Goal: Task Accomplishment & Management: Complete application form

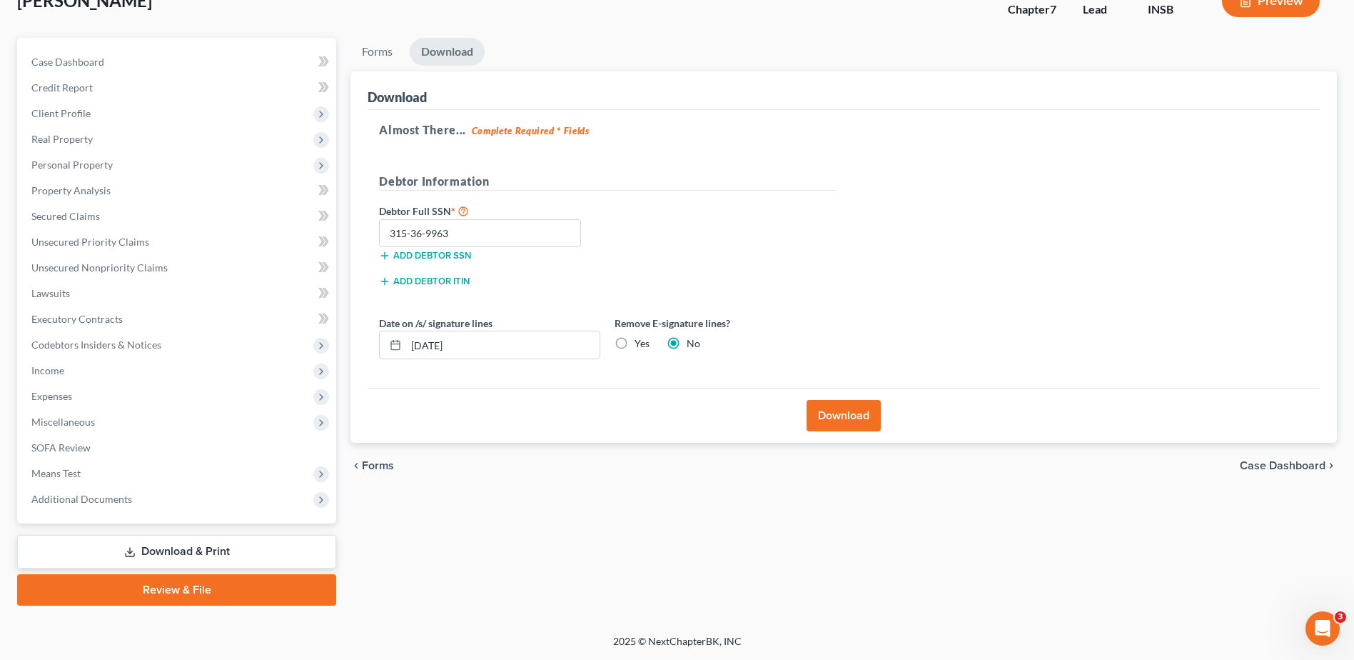
click at [121, 146] on span "Real Property" at bounding box center [178, 139] width 316 height 26
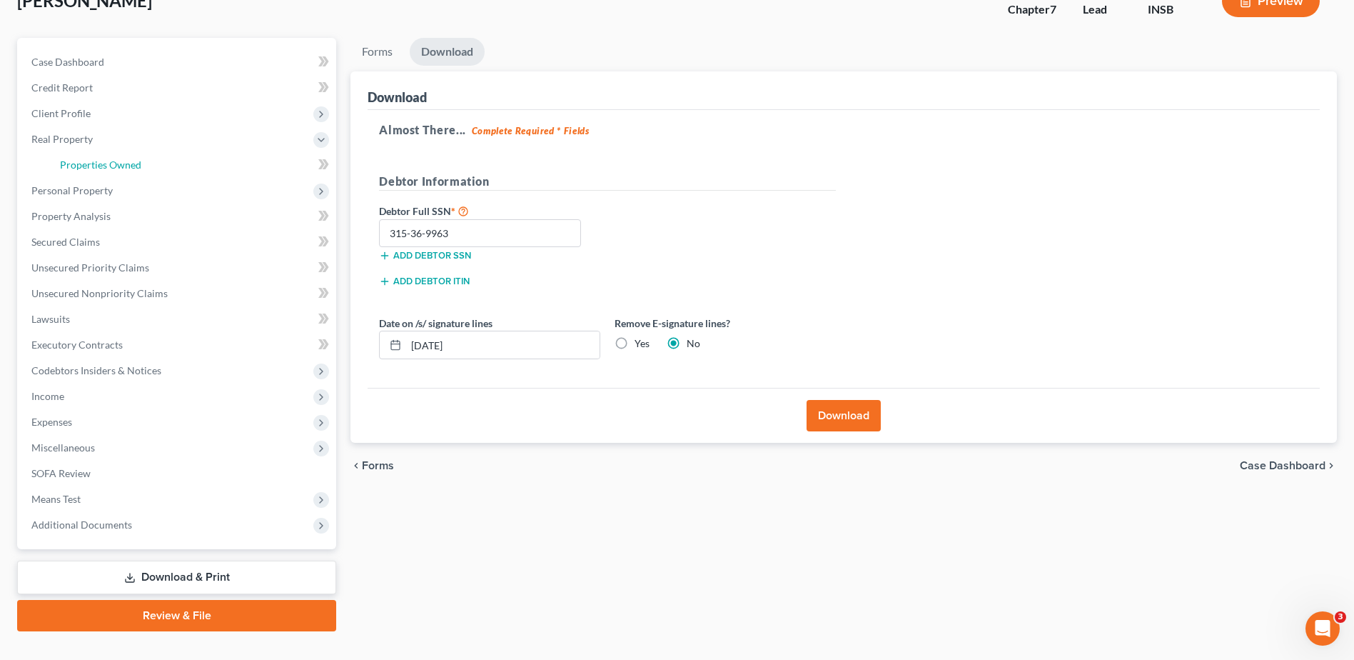
click at [160, 168] on link "Properties Owned" at bounding box center [193, 165] width 288 height 26
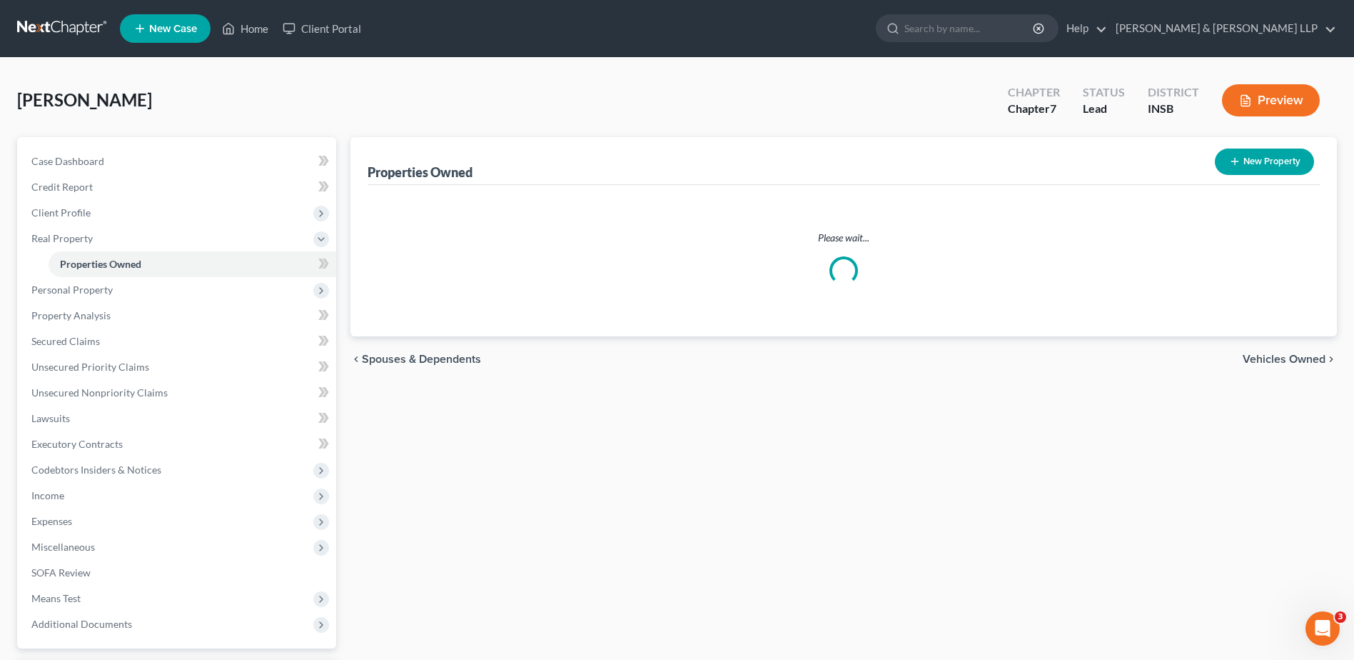
click at [1234, 157] on icon "button" at bounding box center [1234, 161] width 11 height 11
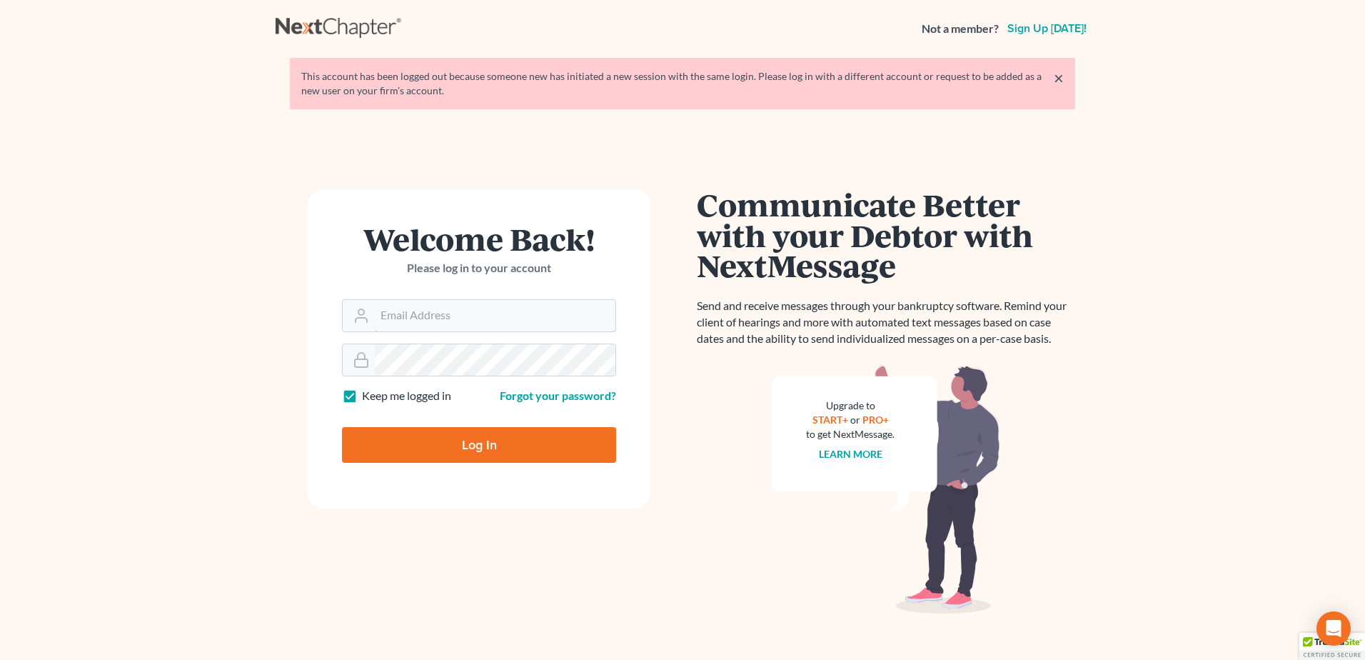
type input "[PERSON_NAME][EMAIL_ADDRESS][DOMAIN_NAME]"
click at [466, 451] on input "Log In" at bounding box center [479, 445] width 274 height 36
type input "Thinking..."
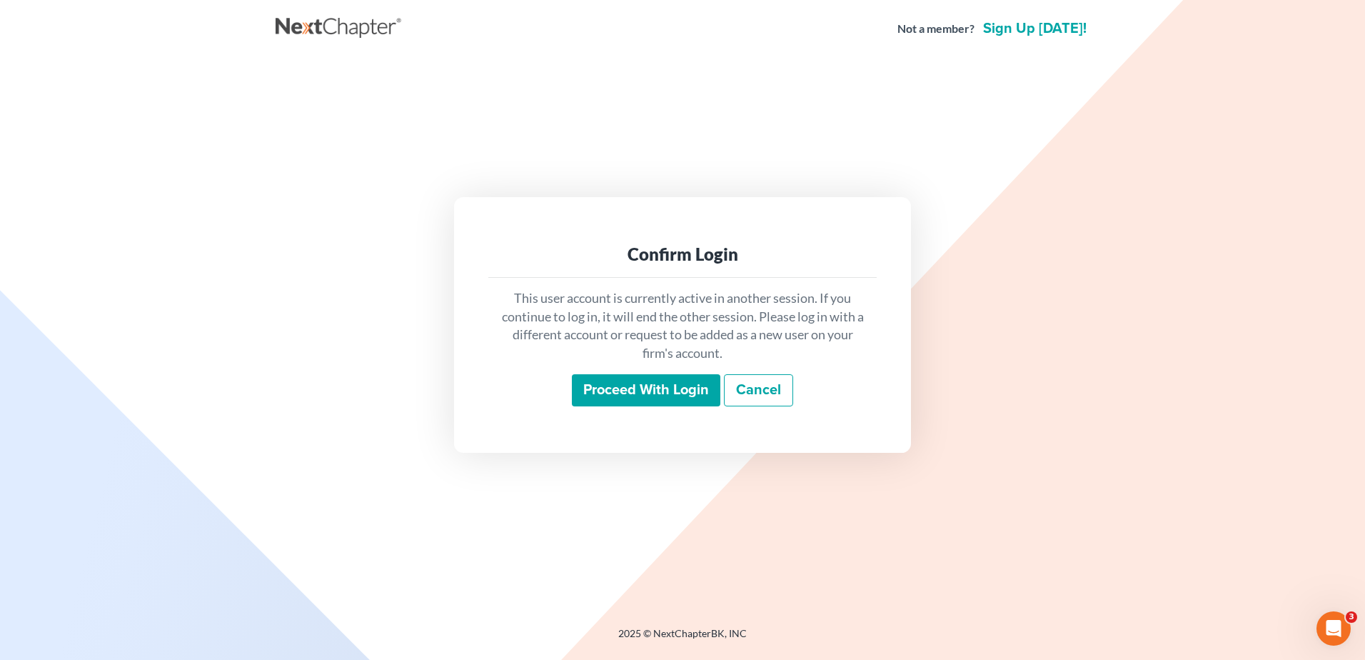
click at [652, 393] on input "Proceed with login" at bounding box center [646, 390] width 149 height 33
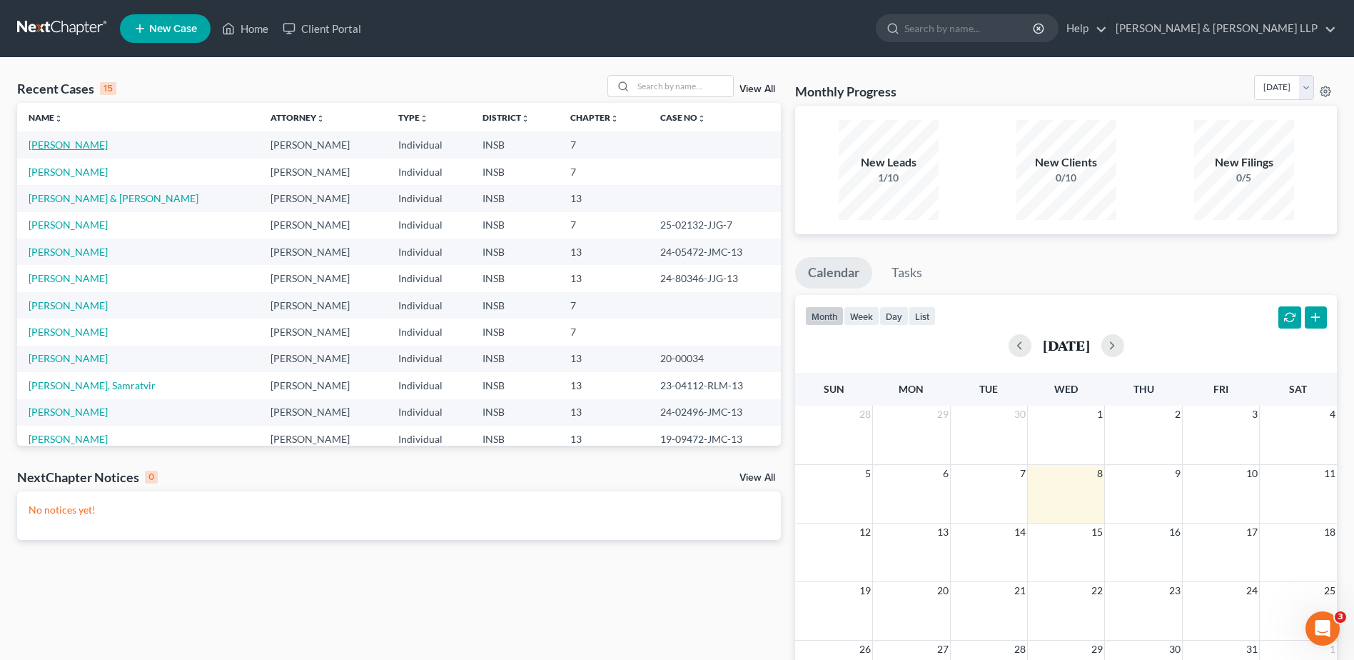
click at [79, 145] on link "Stuart, Mary" at bounding box center [68, 145] width 79 height 12
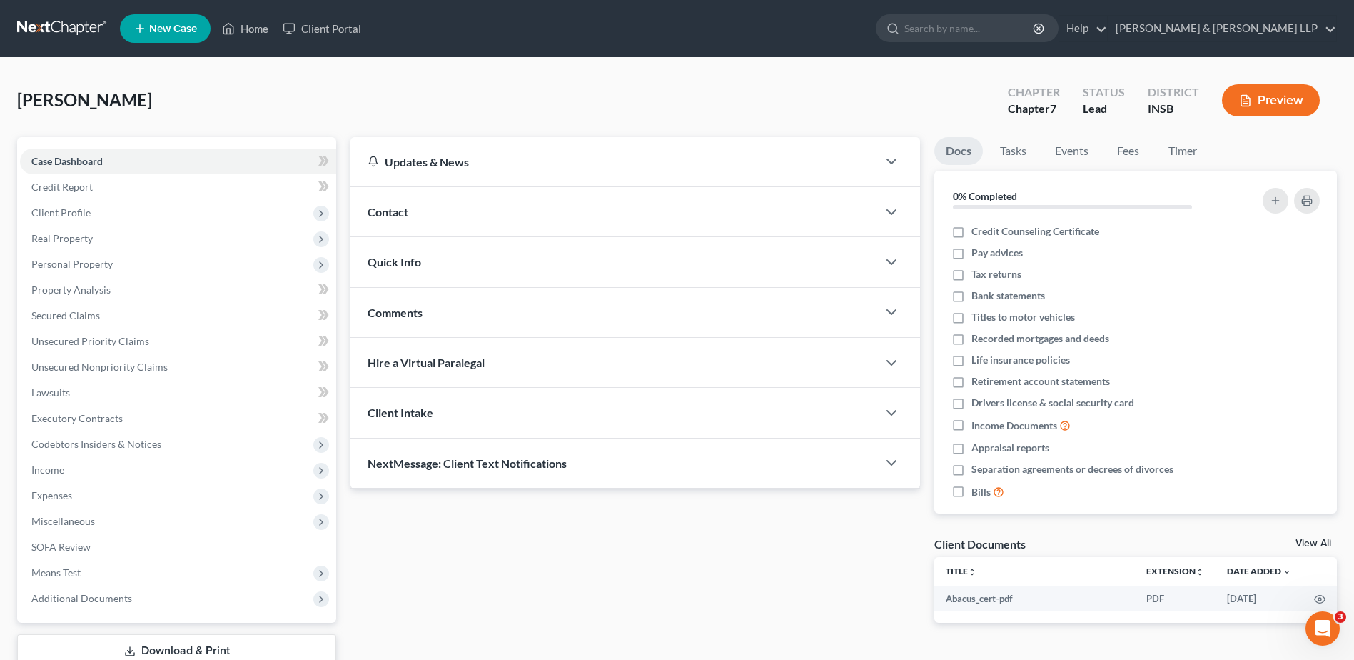
click at [74, 238] on span "Real Property" at bounding box center [61, 238] width 61 height 12
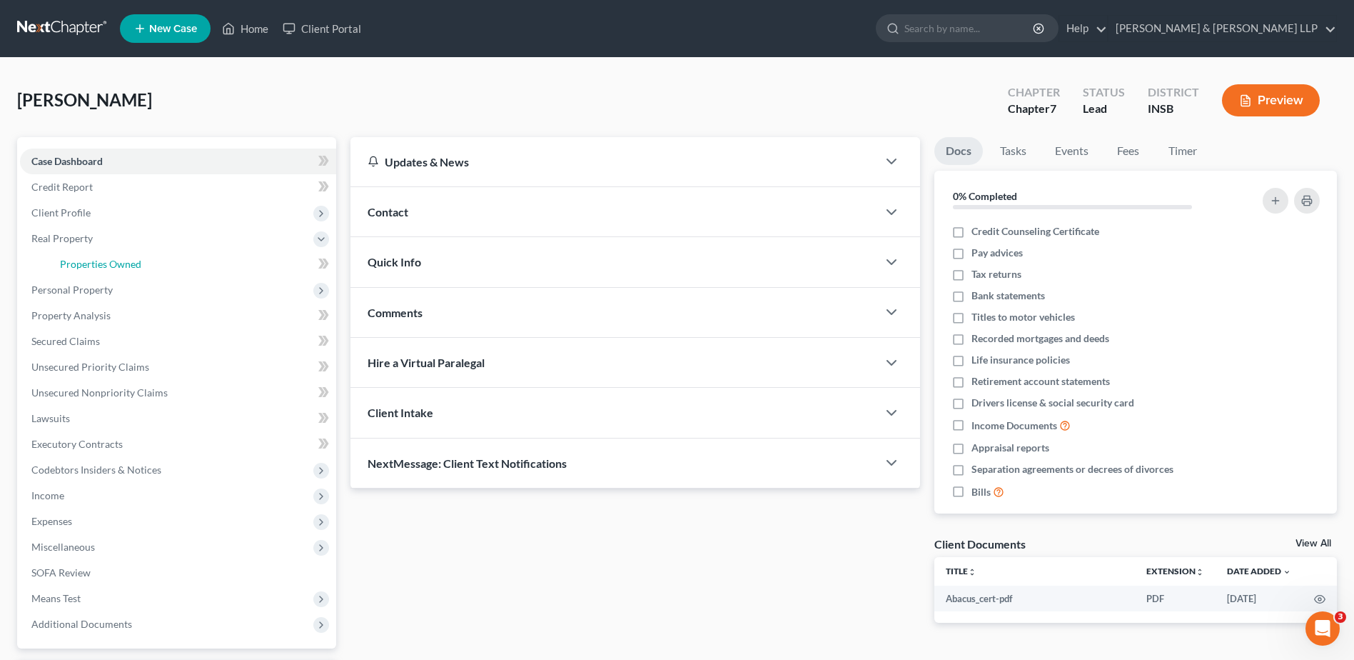
drag, startPoint x: 163, startPoint y: 259, endPoint x: 179, endPoint y: 260, distance: 15.7
click at [164, 258] on link "Properties Owned" at bounding box center [193, 264] width 288 height 26
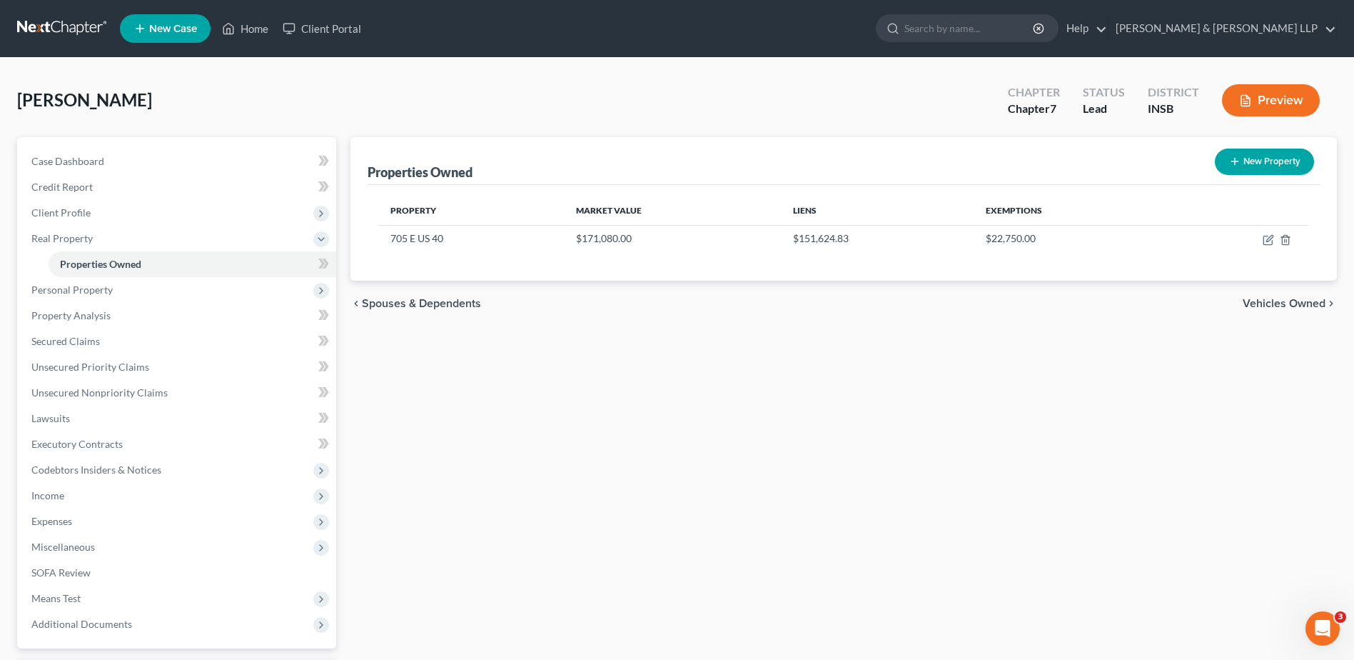
click at [1274, 160] on button "New Property" at bounding box center [1264, 162] width 99 height 26
select select "15"
select select "0"
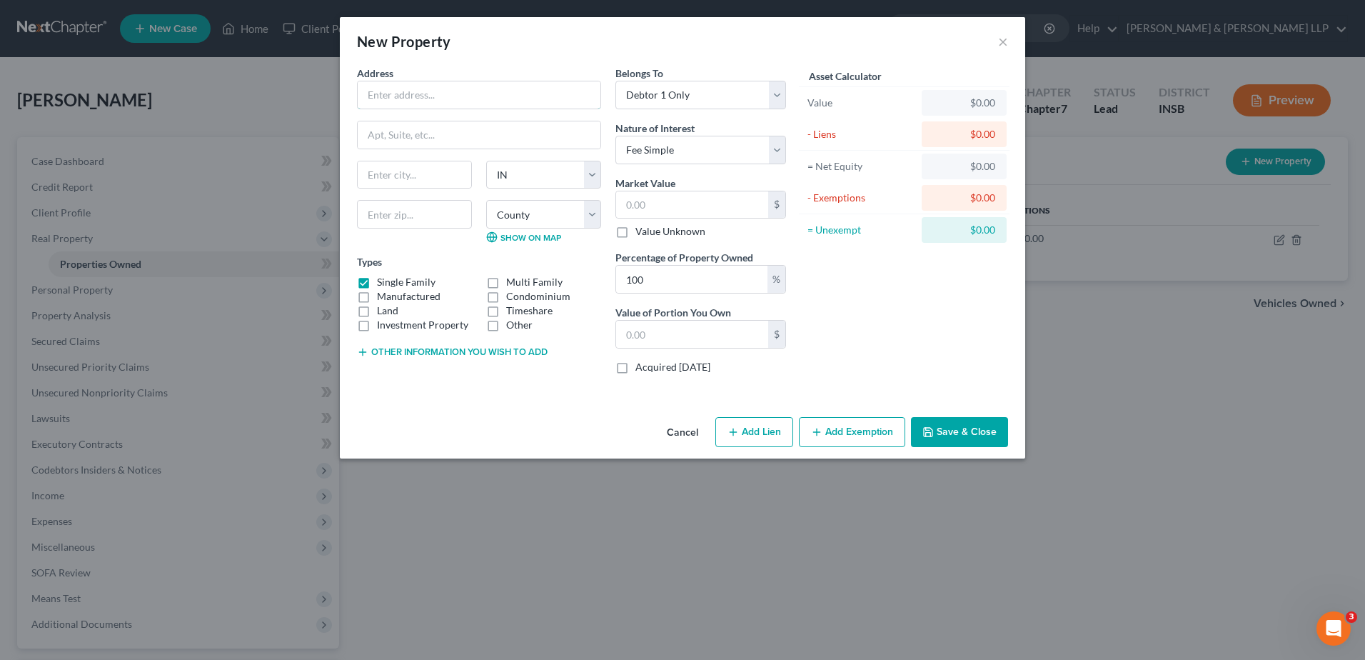
click at [398, 101] on input "text" at bounding box center [479, 94] width 243 height 27
type input "Calcutta Cemetary"
click at [642, 204] on input "text" at bounding box center [692, 204] width 152 height 27
click at [377, 289] on label "Manufactured" at bounding box center [409, 296] width 64 height 14
click at [383, 289] on input "Manufactured" at bounding box center [387, 293] width 9 height 9
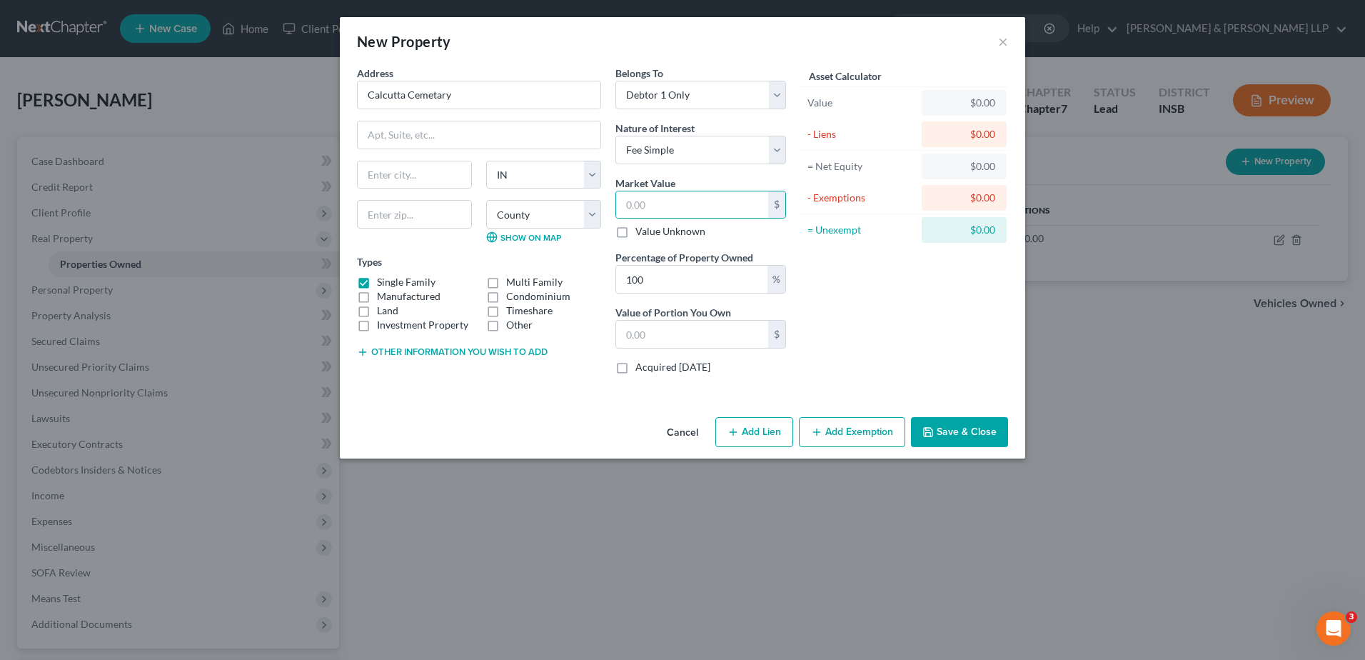
checkbox input "true"
click at [377, 281] on label "Single Family" at bounding box center [406, 282] width 59 height 14
click at [383, 281] on input "Single Family" at bounding box center [387, 279] width 9 height 9
checkbox input "false"
click at [377, 295] on label "Manufactured" at bounding box center [409, 296] width 64 height 14
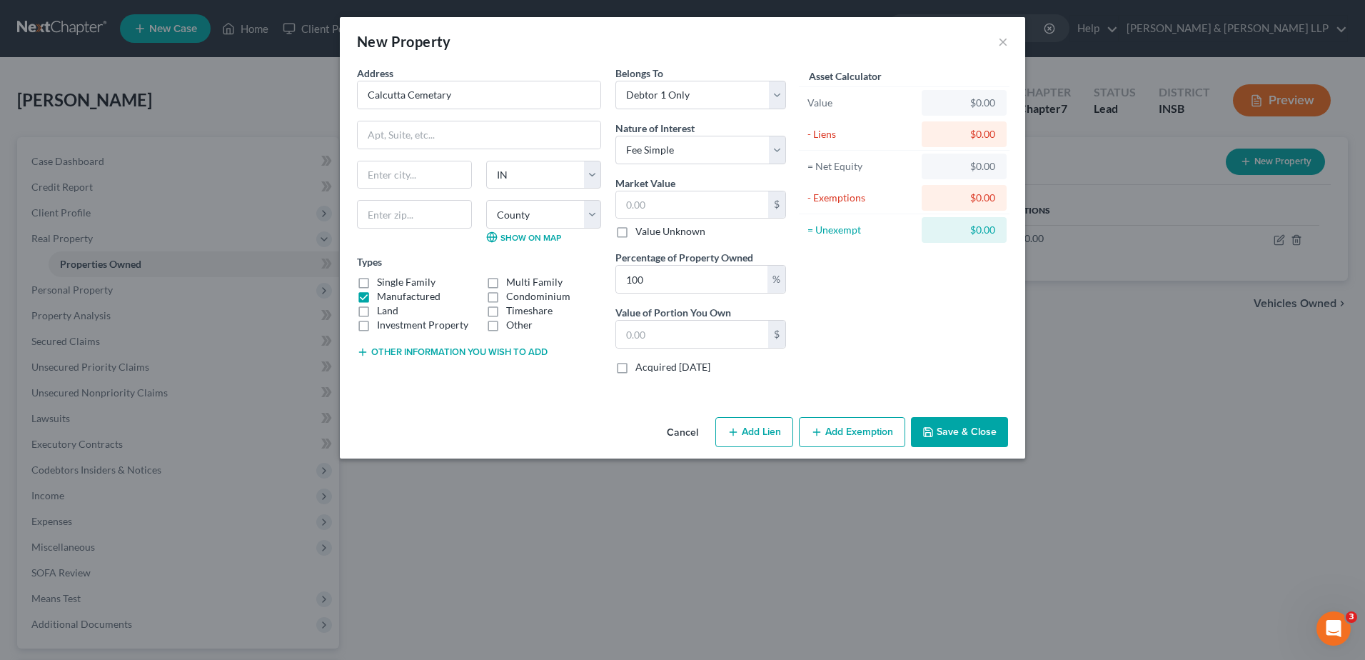
click at [383, 295] on input "Manufactured" at bounding box center [387, 293] width 9 height 9
checkbox input "false"
click at [377, 311] on label "Land" at bounding box center [387, 310] width 21 height 14
click at [383, 311] on input "Land" at bounding box center [387, 307] width 9 height 9
click at [377, 308] on label "Land" at bounding box center [387, 310] width 21 height 14
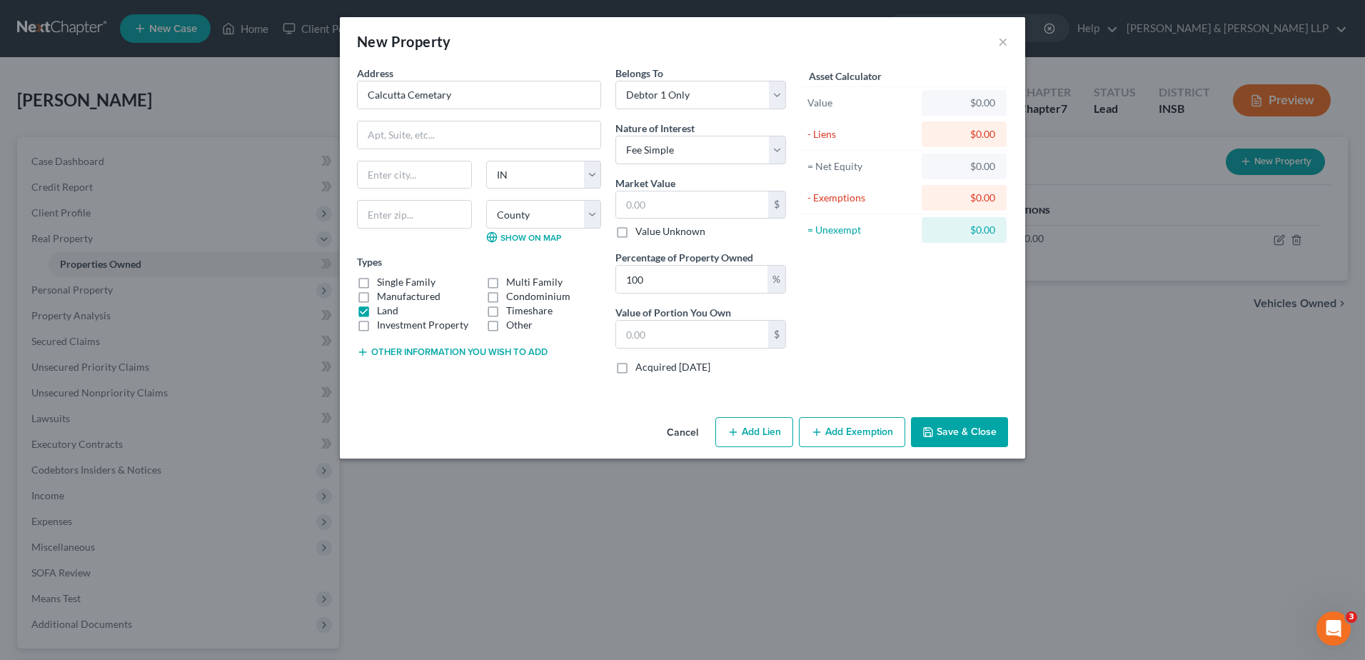
click at [383, 308] on input "Land" at bounding box center [387, 307] width 9 height 9
checkbox input "false"
click at [506, 327] on label "Other" at bounding box center [519, 325] width 26 height 14
click at [512, 327] on input "Other" at bounding box center [516, 322] width 9 height 9
checkbox input "true"
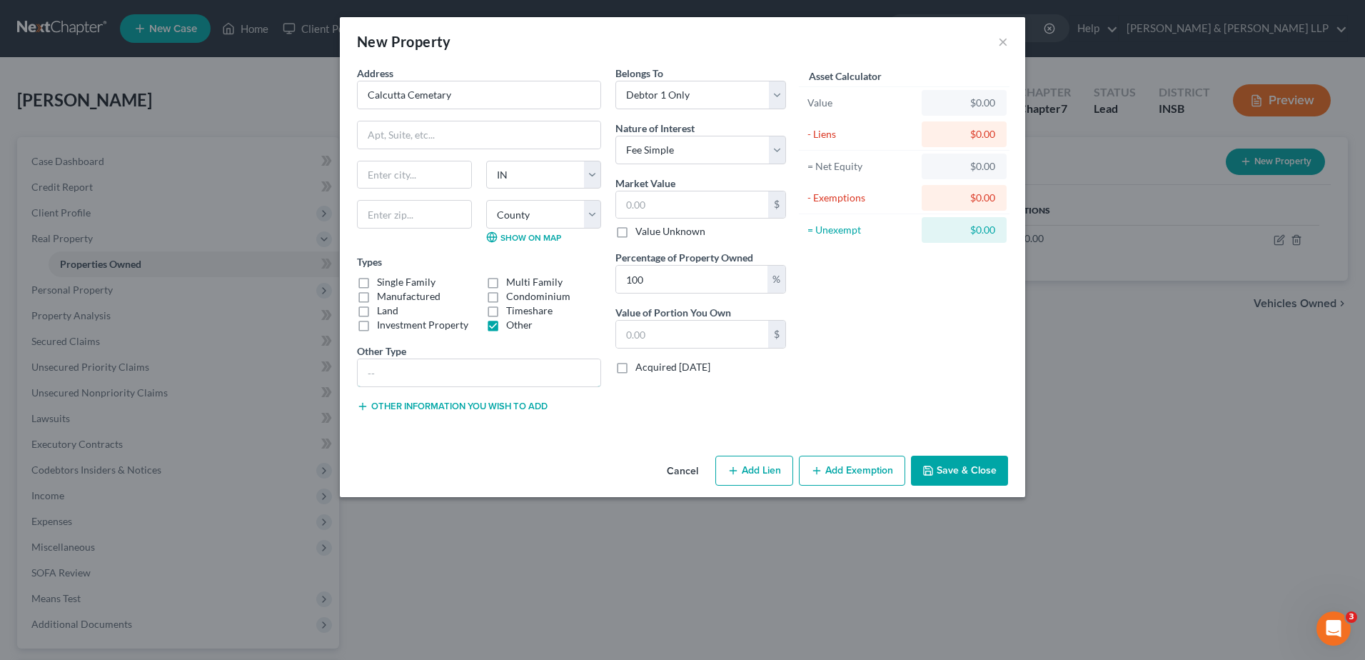
click at [472, 372] on input "text" at bounding box center [479, 372] width 243 height 27
type input "Cemetary Plot (husband buried in one)"
click at [660, 202] on input "text" at bounding box center [692, 204] width 152 height 27
type input "2"
type input "2.00"
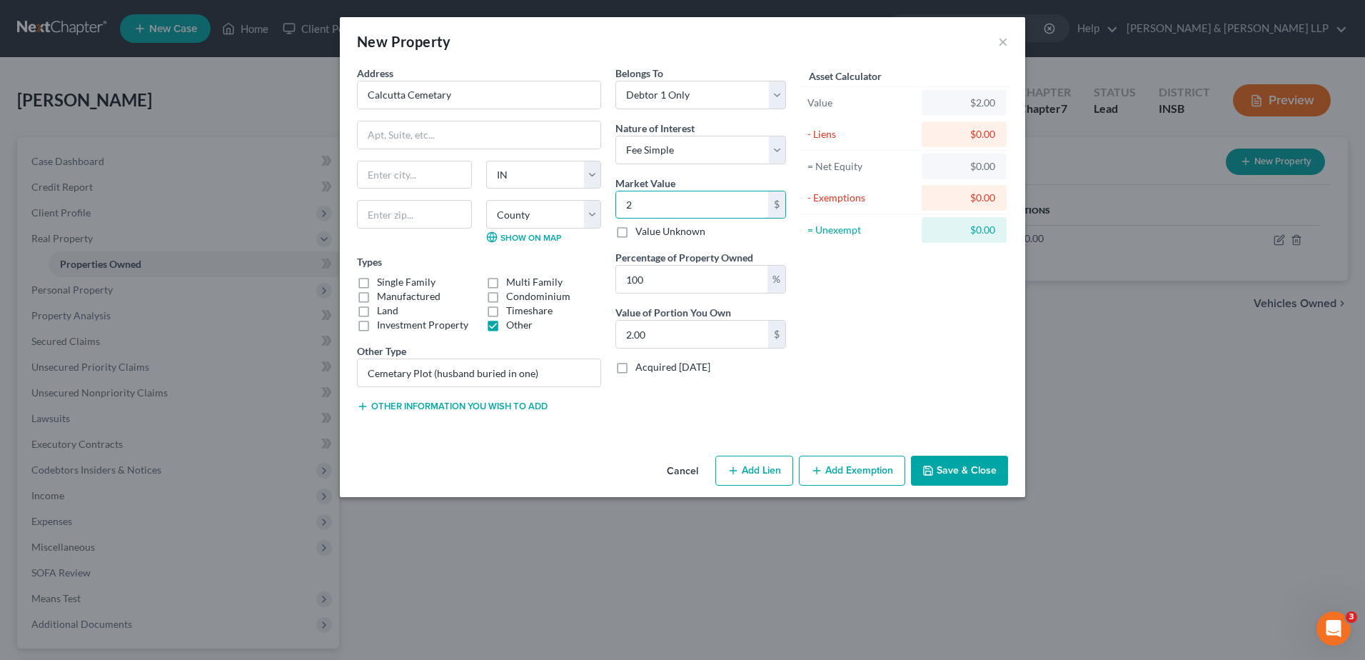
type input "22"
type input "22.00"
type input "220"
type input "220.00"
type input "220"
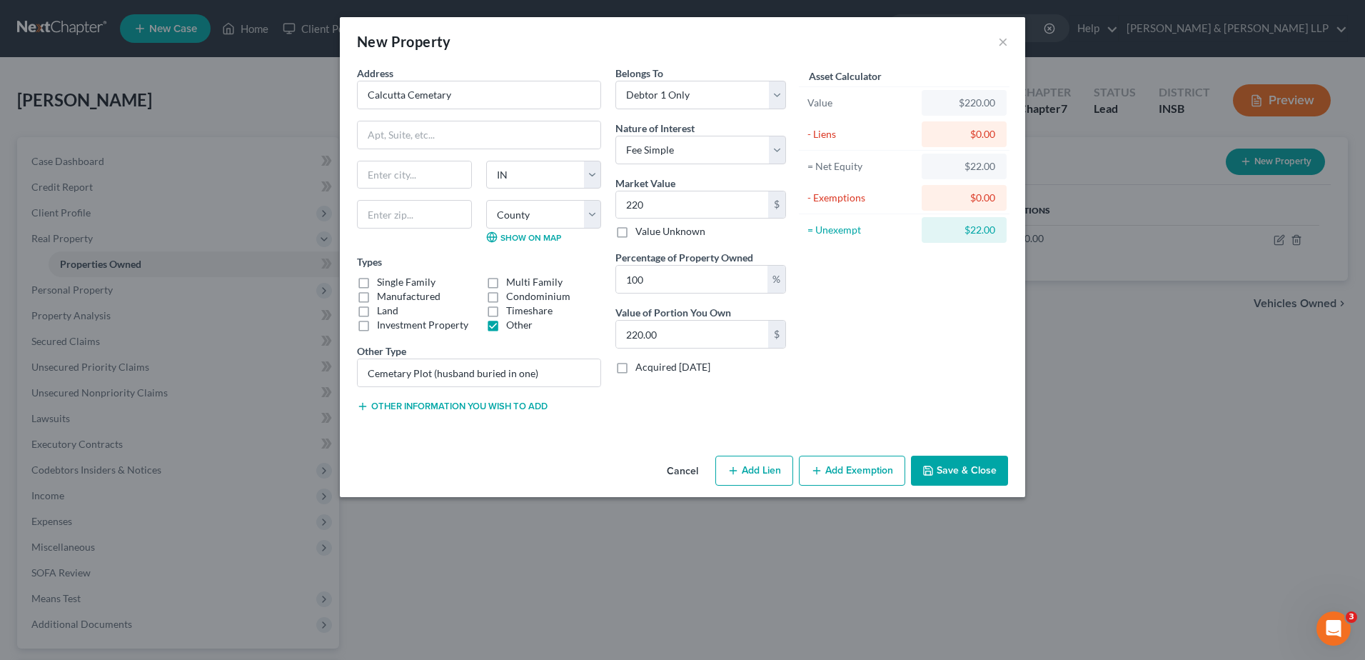
click at [859, 478] on button "Add Exemption" at bounding box center [852, 471] width 106 height 30
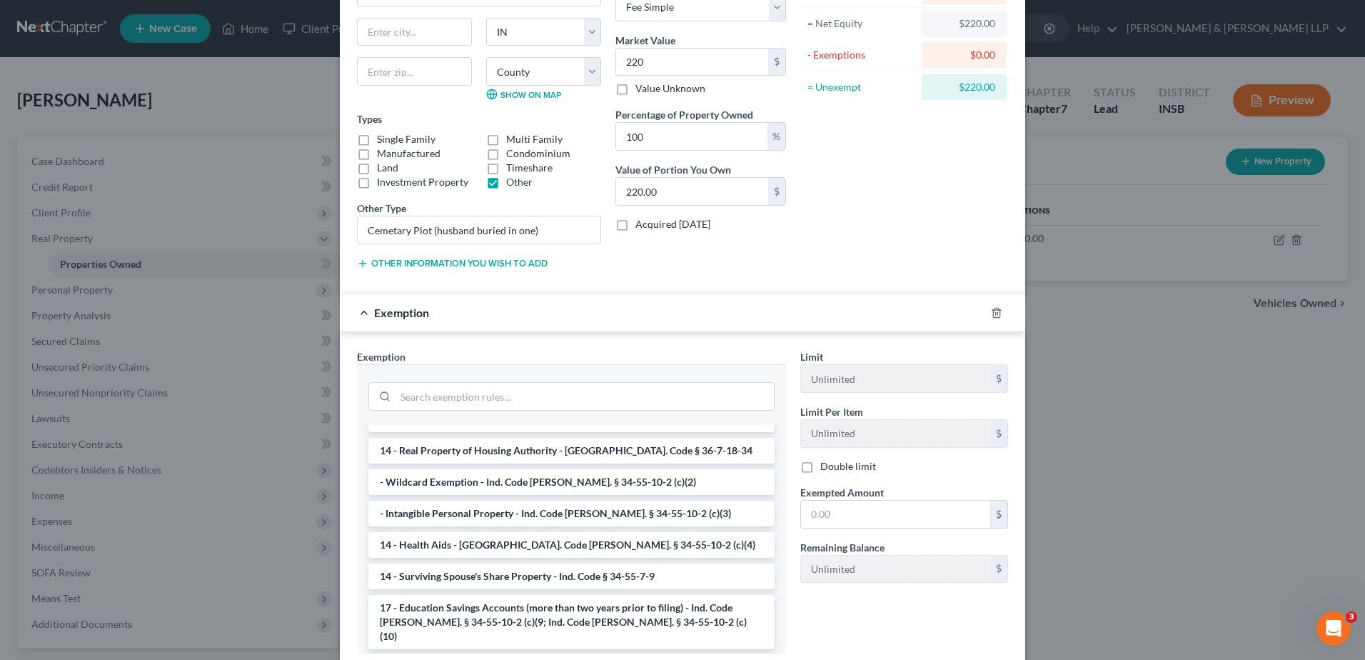
scroll to position [143, 0]
click at [513, 468] on li "- Wildcard Exemption - Ind. Code Ann. § 34-55-10-2 (c)(2)" at bounding box center [571, 481] width 406 height 26
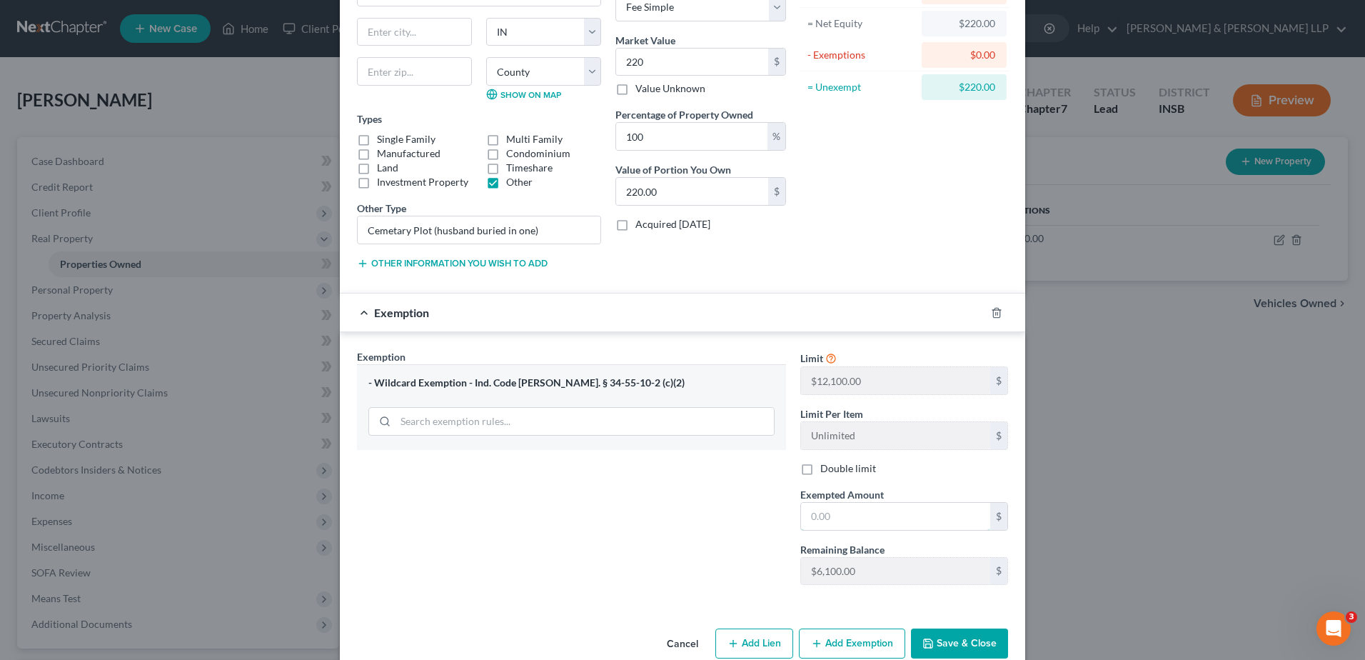
click at [838, 518] on input "text" at bounding box center [895, 516] width 189 height 27
type input "220"
click at [769, 512] on div "Exemption Set must be selected for CA. Exemption * - Wildcard Exemption - Ind. …" at bounding box center [571, 472] width 443 height 247
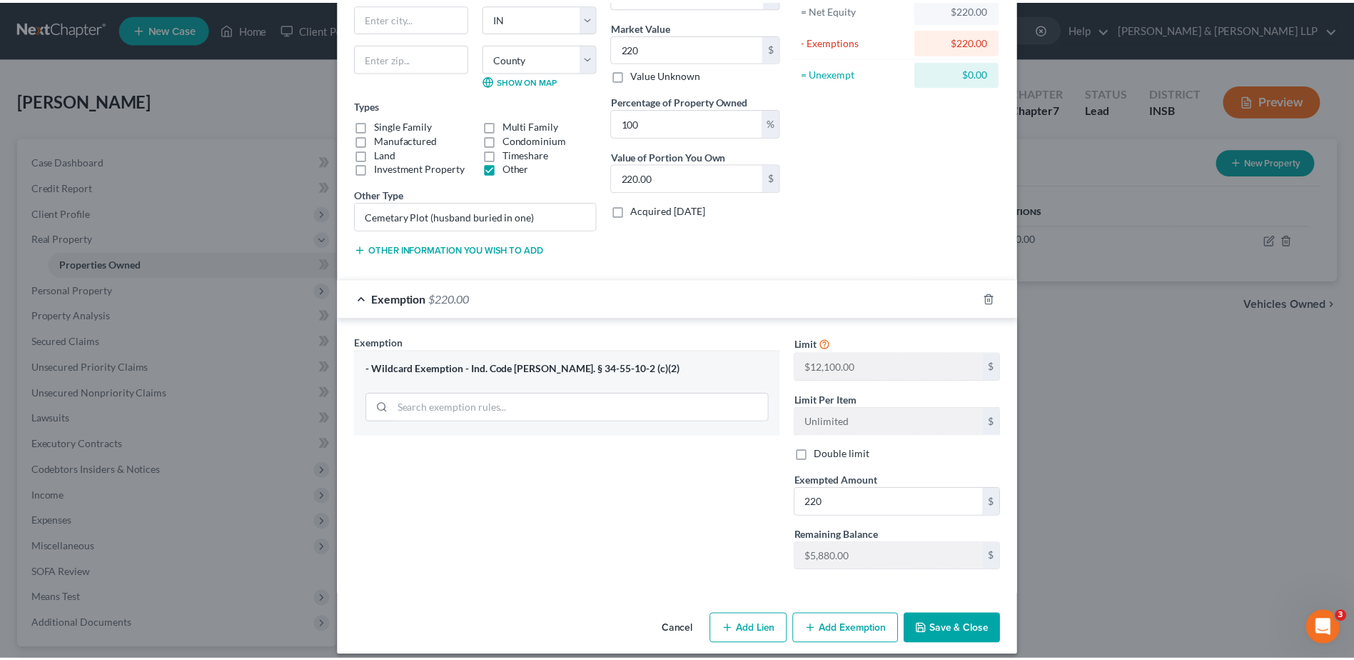
scroll to position [170, 0]
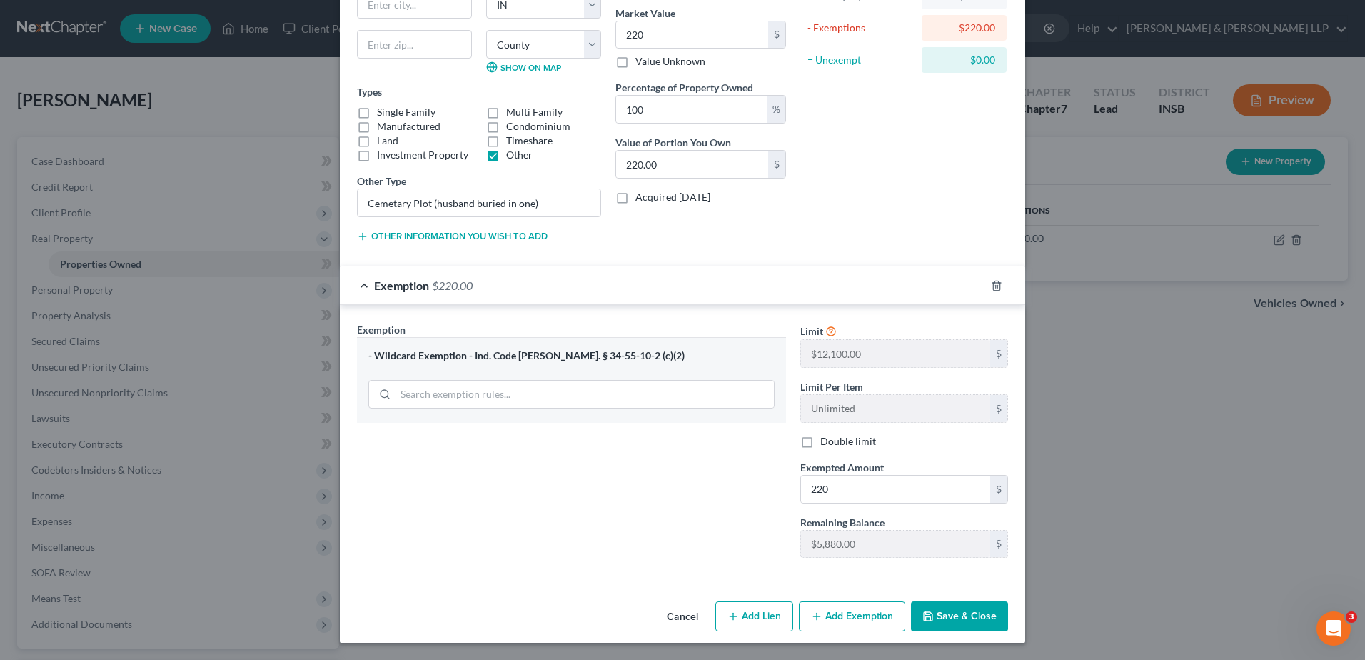
click at [942, 615] on button "Save & Close" at bounding box center [959, 616] width 97 height 30
